Goal: Task Accomplishment & Management: Use online tool/utility

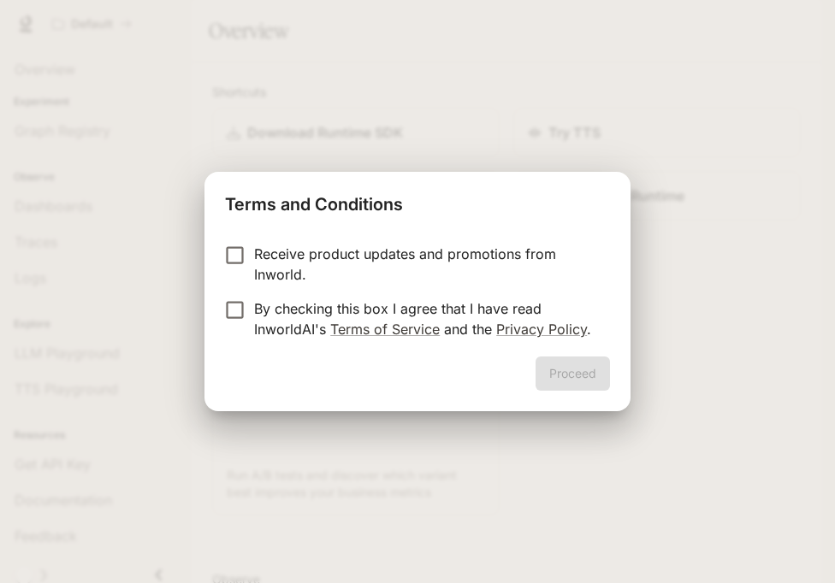
click at [292, 325] on p "By checking this box I agree that I have read InworldAI's Terms of Service and …" at bounding box center [425, 319] width 342 height 41
click at [588, 366] on button "Proceed" at bounding box center [573, 374] width 74 height 34
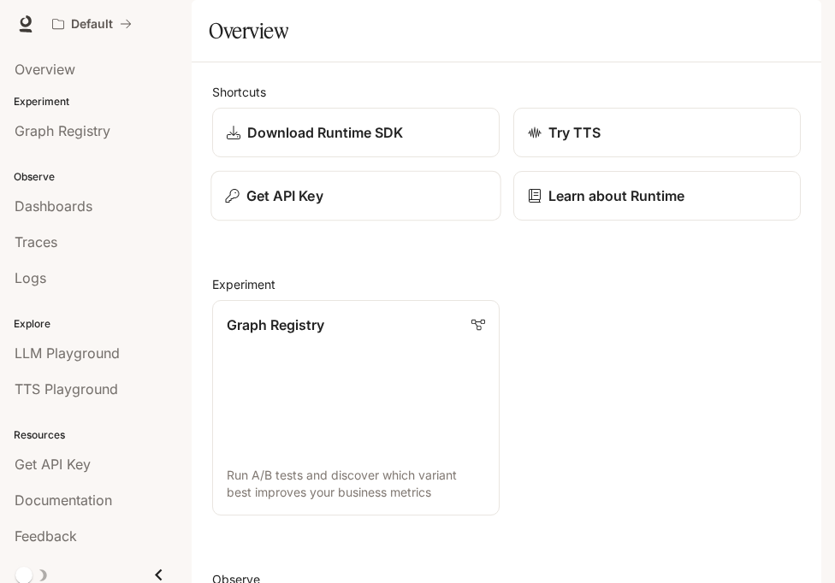
click at [391, 206] on div "Get API Key" at bounding box center [355, 196] width 261 height 21
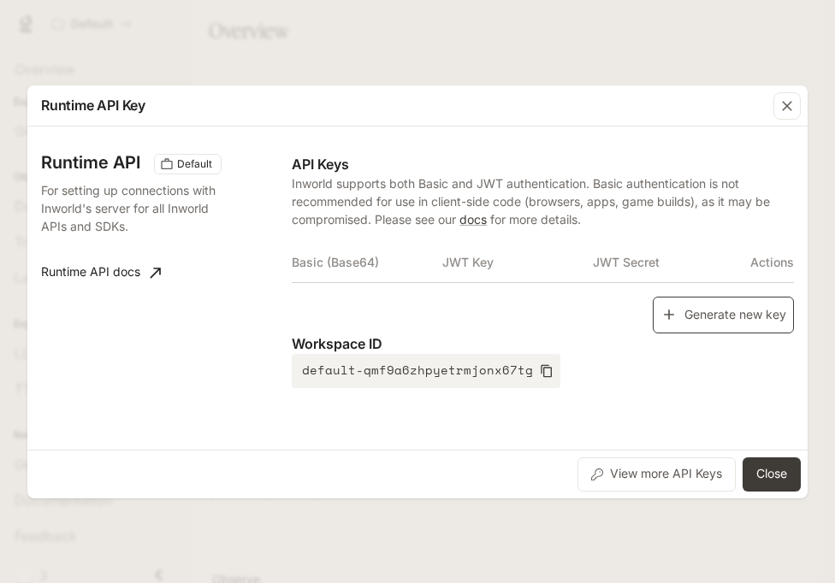
click at [669, 327] on button "Generate new key" at bounding box center [723, 315] width 141 height 37
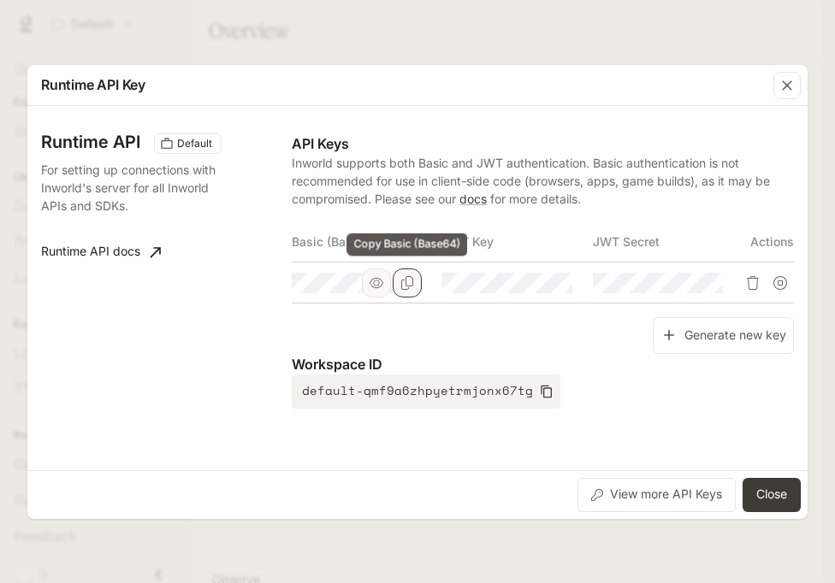
click at [408, 286] on icon "Copy Basic (Base64)" at bounding box center [407, 283] width 12 height 14
click at [778, 487] on button "Close" at bounding box center [772, 495] width 58 height 34
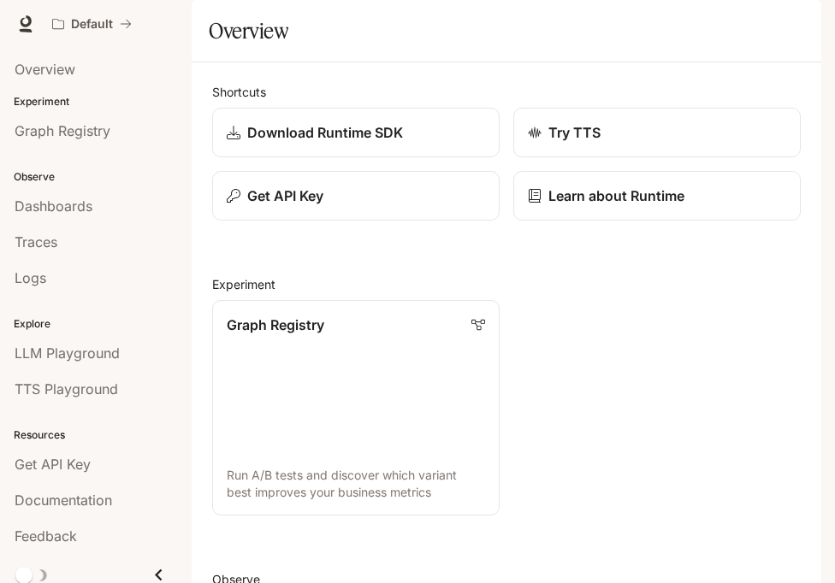
click at [796, 24] on icon "button" at bounding box center [797, 24] width 14 height 14
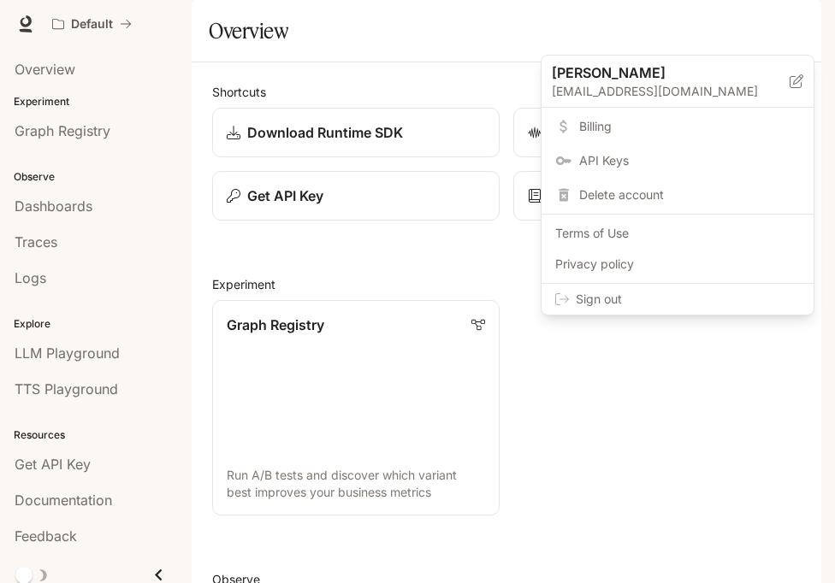
click at [732, 293] on span "Sign out" at bounding box center [688, 299] width 224 height 17
